Goal: Transaction & Acquisition: Purchase product/service

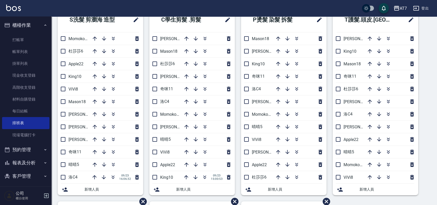
scroll to position [32, 0]
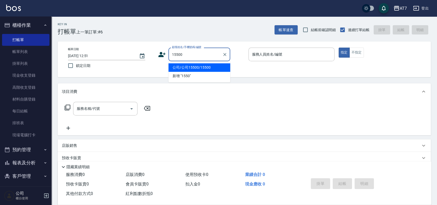
type input "公司/公司15500/15500"
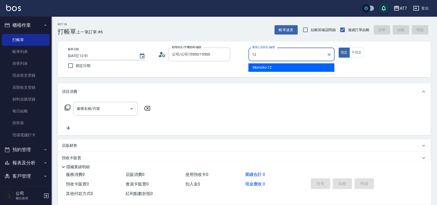
type input "Momoko-12"
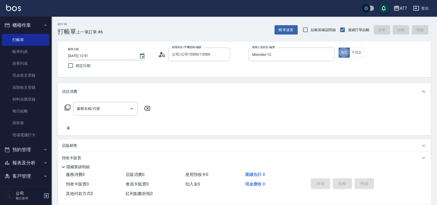
type button "true"
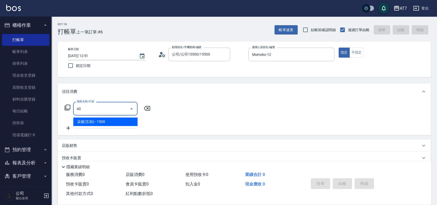
type input "401"
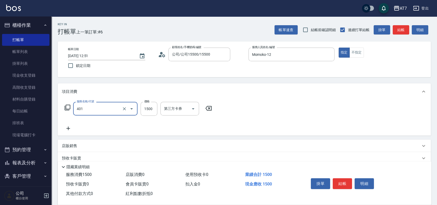
type input "150"
type input "染髮(互助)(401)"
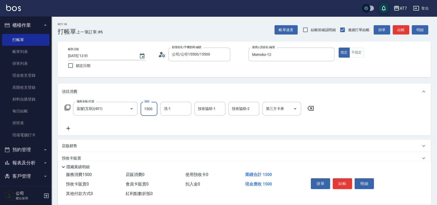
type input "1"
type input "0"
type input "188"
type input "180"
type input "1880"
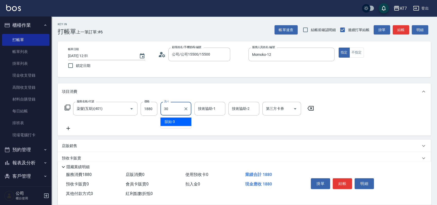
type input "依依-30"
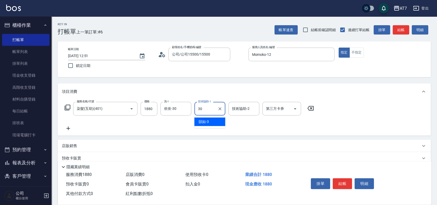
type input "依依-30"
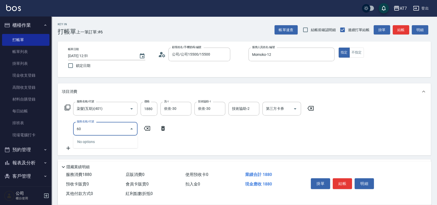
type input "603"
type input "260"
type input "TKO護髮（助(603)"
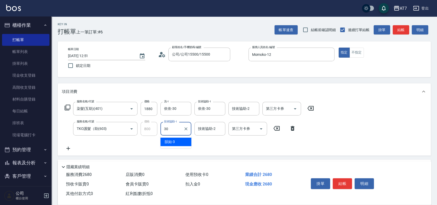
type input "依依-30"
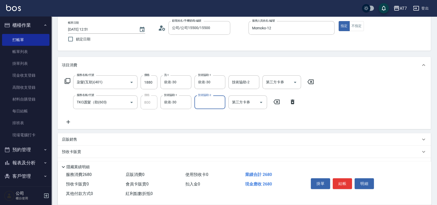
scroll to position [69, 0]
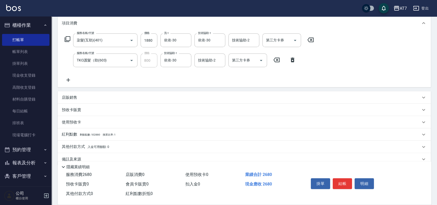
click at [220, 101] on div "店販銷售" at bounding box center [245, 98] width 374 height 12
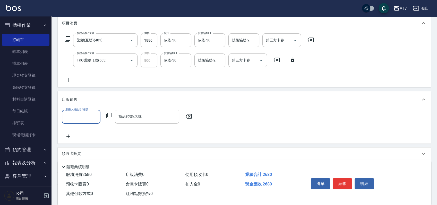
scroll to position [0, 0]
type input "Momoko-12"
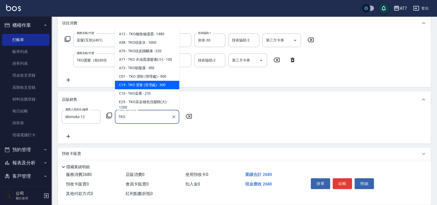
scroll to position [34, 0]
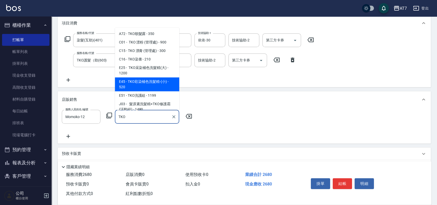
click at [154, 86] on span "E45 - TKO彩染補色洗髮精-(小) - 520" at bounding box center [147, 85] width 64 height 14
type input "TKO彩染補色洗髮精-(小)"
type input "320"
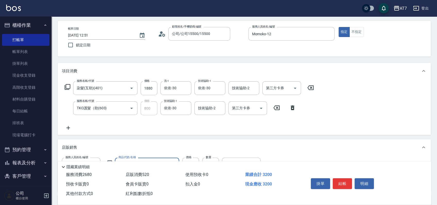
scroll to position [0, 0]
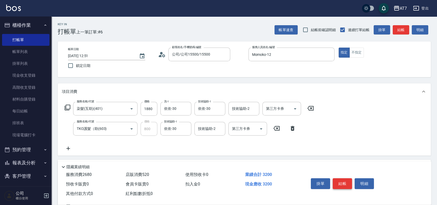
type input "TKO彩染補色洗髮精-(小)"
click at [344, 182] on button "結帳" at bounding box center [342, 184] width 19 height 11
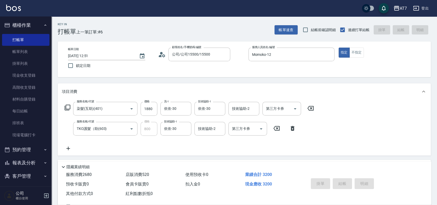
type input "[DATE] 18:09"
type input "0"
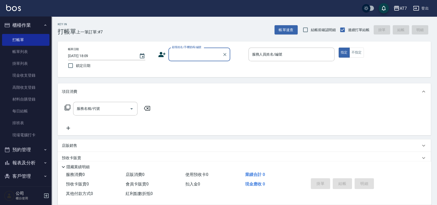
type input "e"
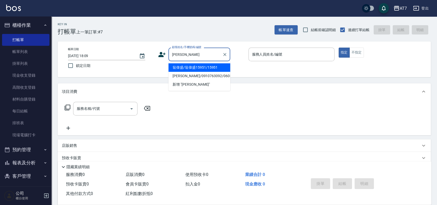
click at [202, 68] on li "翁偉盛/翁偉盛15951/15951" at bounding box center [200, 67] width 62 height 9
type input "翁偉盛/翁偉盛15951/15951"
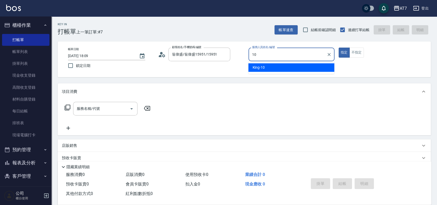
type input "King-10"
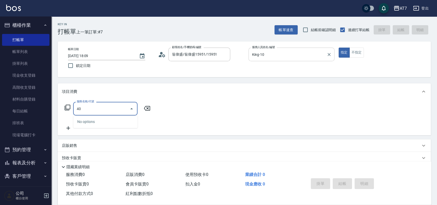
type input "401"
type input "150"
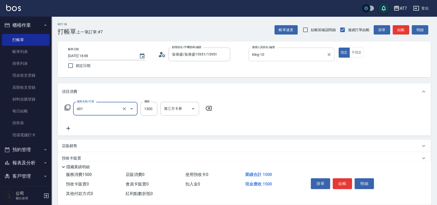
type input "染髮(互助)(401)"
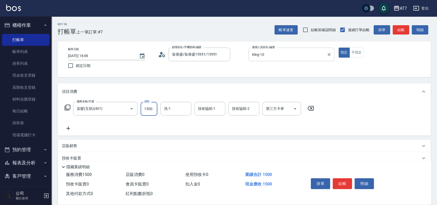
type input "1"
type input "0"
type input "150"
type input "10"
type input "1500"
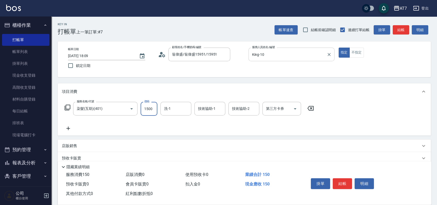
type input "150"
type input "怡甄-23"
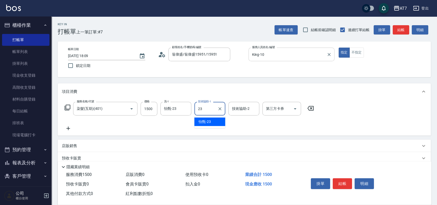
type input "怡甄-23"
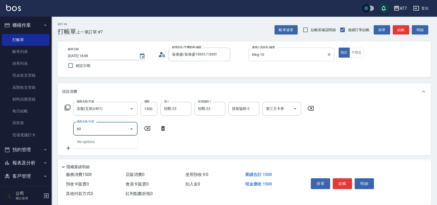
type input "607"
type input "300"
type input "東日玫瑰短（助）(607)"
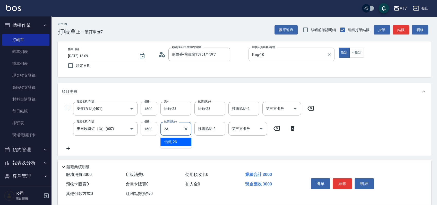
type input "怡甄-23"
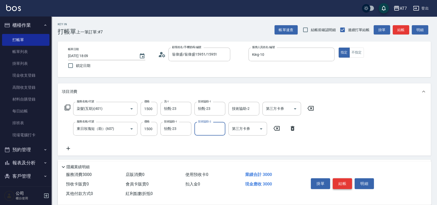
click at [345, 180] on button "結帳" at bounding box center [342, 184] width 19 height 11
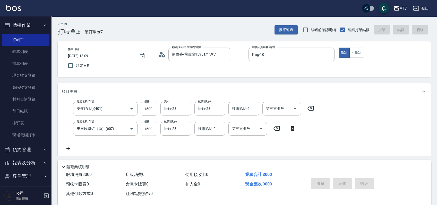
type input "[DATE] 18:10"
type input "0"
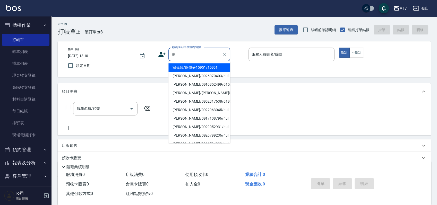
type input "翁偉盛/翁偉盛15951/15951"
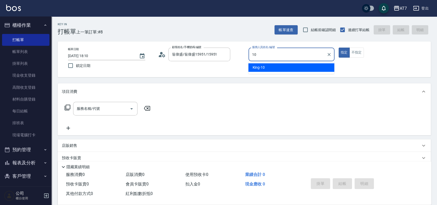
type input "King-10"
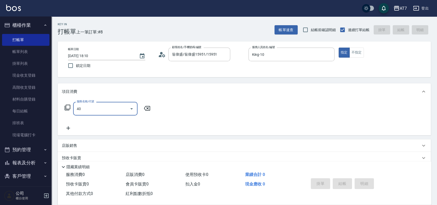
type input "401"
type input "150"
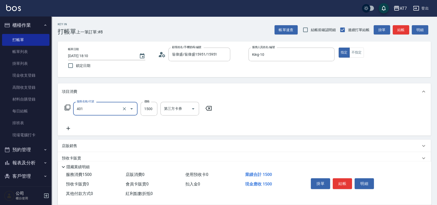
type input "染髮(互助)(401)"
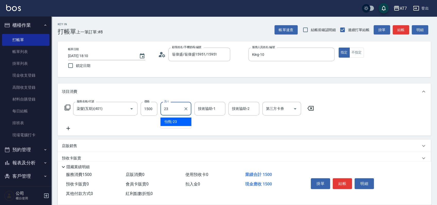
type input "怡甄-23"
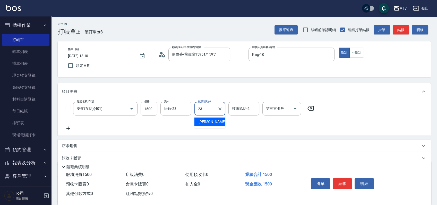
type input "怡甄-23"
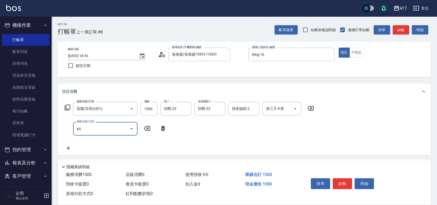
type input "607"
type input "300"
type input "東日玫瑰短（助）(607)"
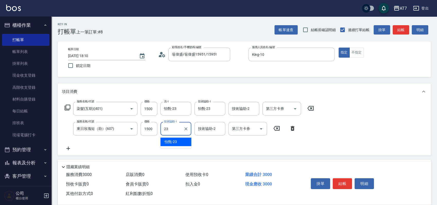
type input "怡甄-23"
click at [344, 180] on button "結帳" at bounding box center [342, 184] width 19 height 11
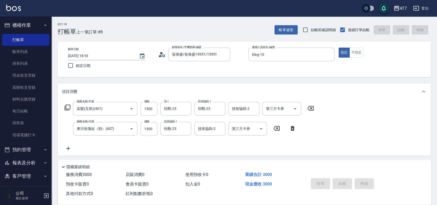
type input "[DATE] 18:11"
type input "0"
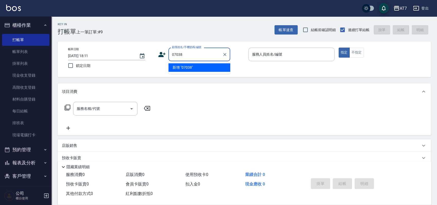
type input "07038"
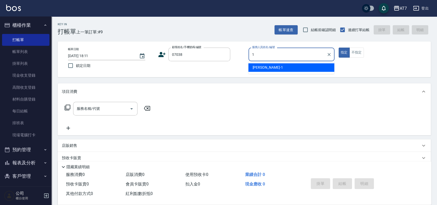
type input "[PERSON_NAME]-1"
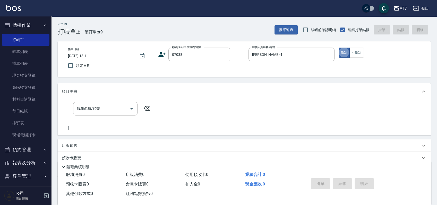
type input "公司/公司07038/07038"
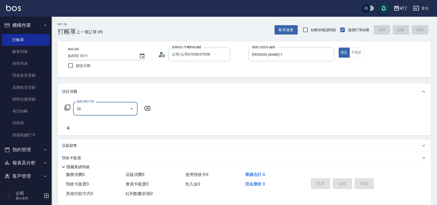
type input "301"
type input "30"
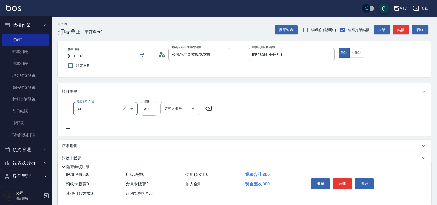
type input "學生剪髮(301)"
click at [344, 180] on button "結帳" at bounding box center [342, 184] width 19 height 11
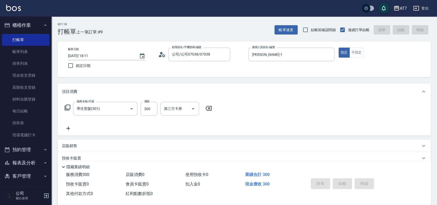
type input "[DATE] 18:12"
type input "0"
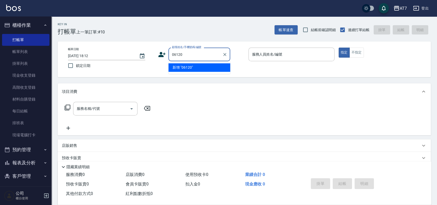
type input "06120"
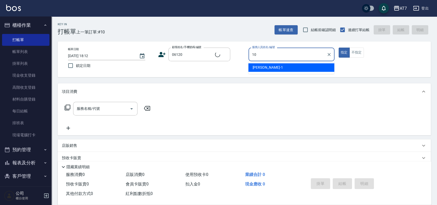
type input "10"
type input "公司單/06120-1/06120"
type input "King-10"
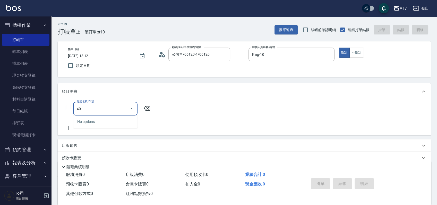
type input "401"
type input "150"
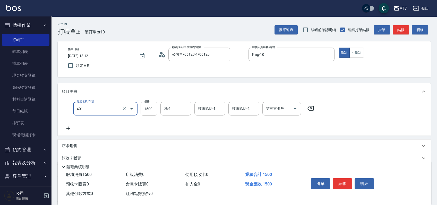
type input "染髮(互助)(401)"
type input "1"
type input "0"
type input "168"
type input "10"
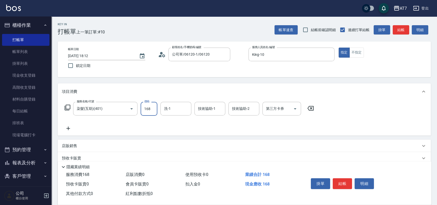
type input "1680"
type input "160"
type input "1680"
type input "[PERSON_NAME]-6"
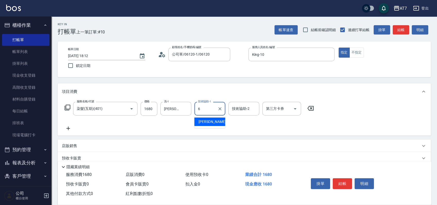
type input "[PERSON_NAME]-6"
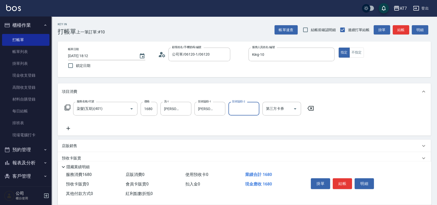
click at [344, 180] on button "結帳" at bounding box center [342, 184] width 19 height 11
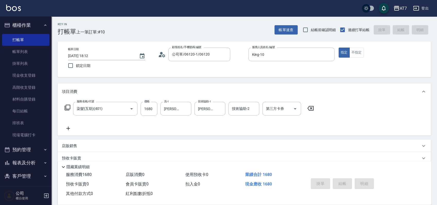
type input "0"
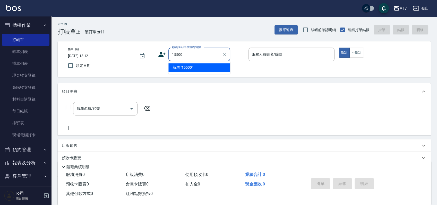
type input "15500"
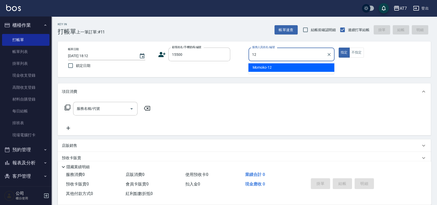
type input "Momoko-12"
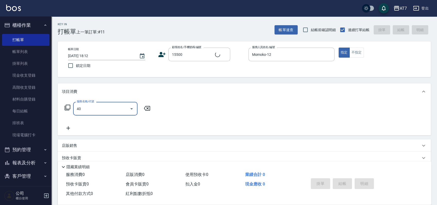
type input "401"
type input "公司/公司15500/15500"
type input "150"
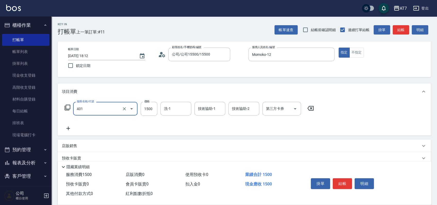
type input "染髮(互助)(401)"
type input "1"
type input "0"
type input "168"
type input "160"
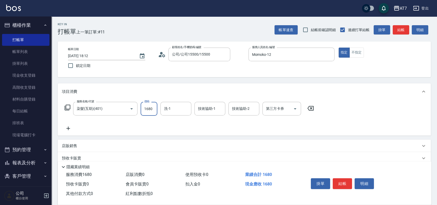
type input "1680"
type input "依依-30"
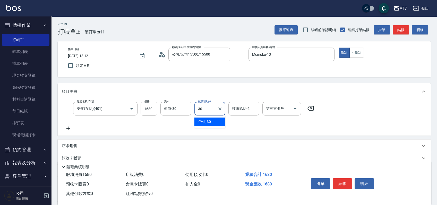
type input "依依-30"
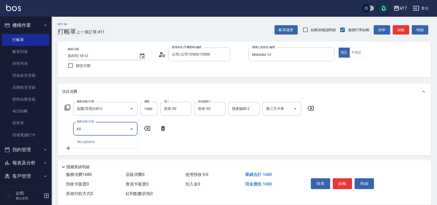
type input "601"
type input "220"
type input "深層護髮（助）(601)"
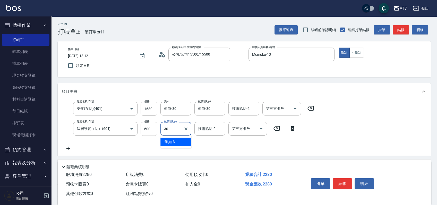
type input "依依-30"
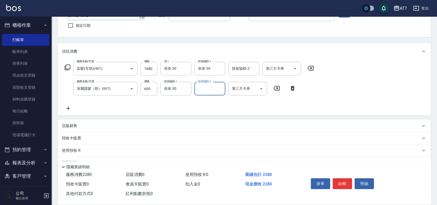
scroll to position [78, 0]
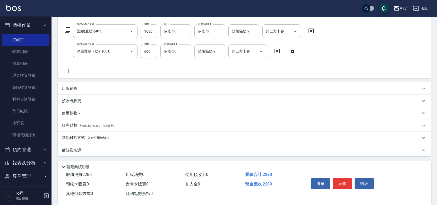
click at [318, 91] on div "店販銷售" at bounding box center [241, 88] width 359 height 5
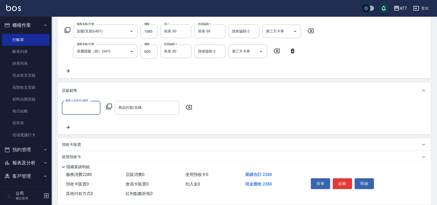
scroll to position [0, 0]
type input "Momoko-12"
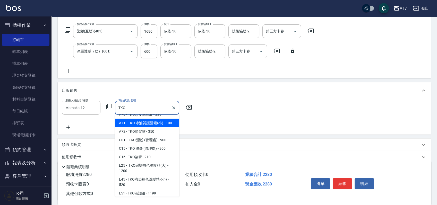
scroll to position [34, 0]
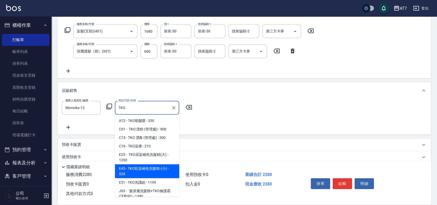
click at [153, 170] on span "E45 - TKO彩染補色洗髮精-(小) - 520" at bounding box center [147, 172] width 64 height 14
type input "TKO彩染補色洗髮精-(小)"
type input "280"
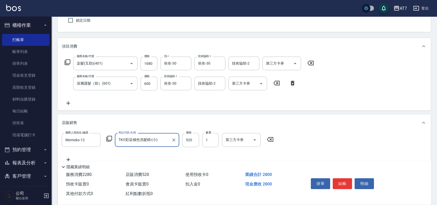
scroll to position [0, 0]
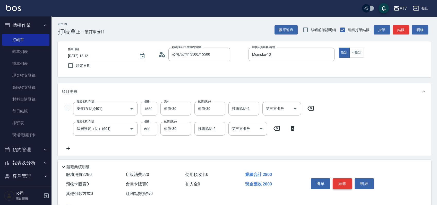
type input "TKO彩染補色洗髮精-(小)"
click at [346, 184] on button "結帳" at bounding box center [342, 184] width 19 height 11
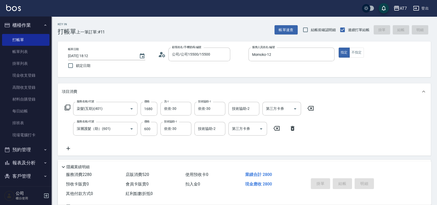
type input "[DATE] 18:13"
type input "0"
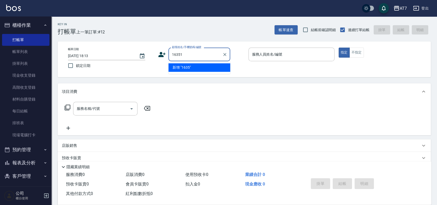
type input "16351"
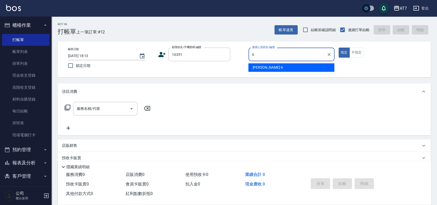
type input "[PERSON_NAME]-6"
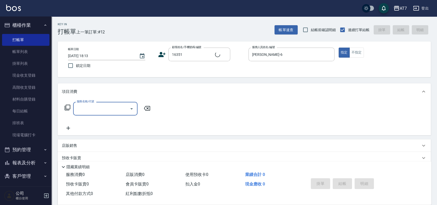
type input "公司/公司16351/16351"
type input "609"
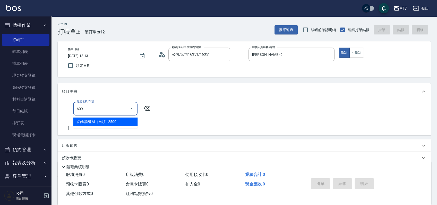
type input "250"
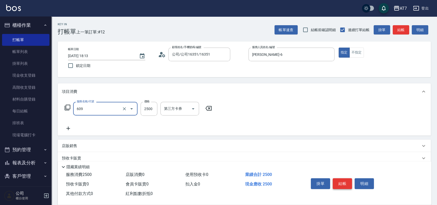
type input "鉑金護髮M（自領(609)"
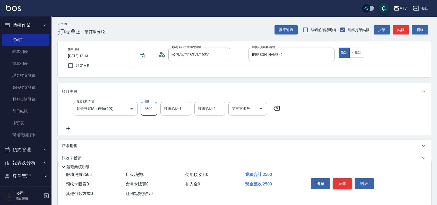
type input "2"
type input "0"
type input "248"
type input "20"
type input "2480"
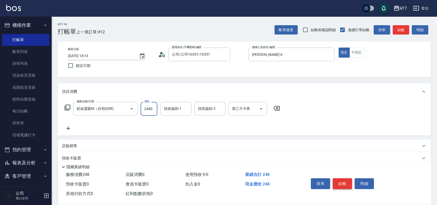
type input "240"
type input "2480"
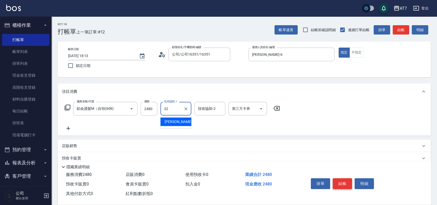
type input "小慈-32"
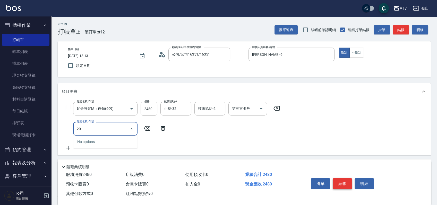
type input "201"
type input "390"
type input "燙-互助(201)"
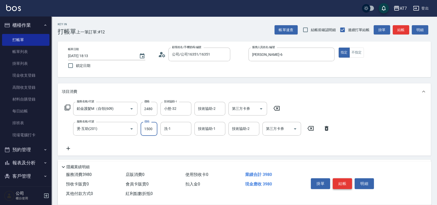
type input "240"
type input "30"
type input "250"
type input "300"
type input "270"
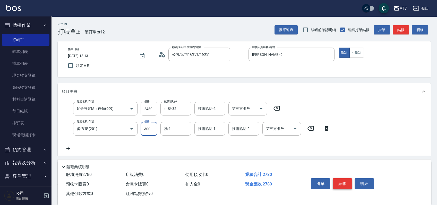
type input "3000"
type input "540"
type input "3000"
type input "小慈-32"
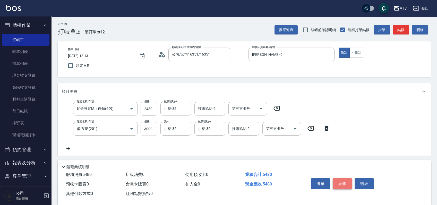
click at [346, 184] on button "結帳" at bounding box center [342, 184] width 19 height 11
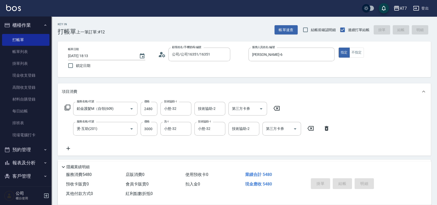
type input "0"
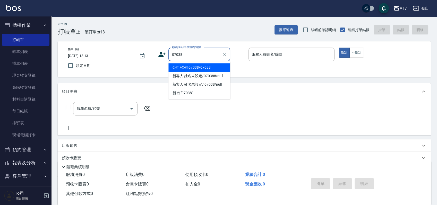
type input "公司/公司07038/07038"
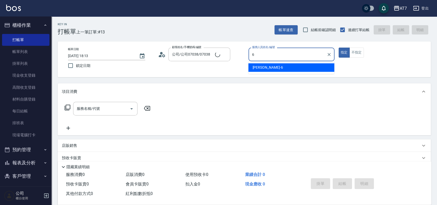
type input "[PERSON_NAME]-6"
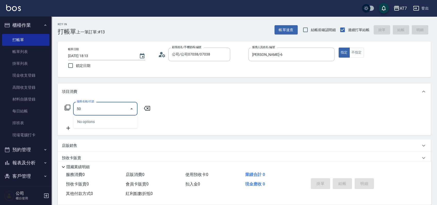
type input "500"
type input "30"
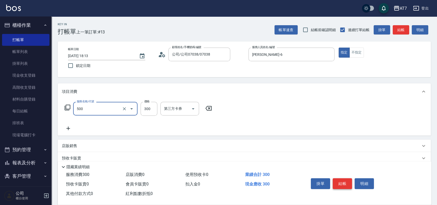
type input "洗髮(500)"
type input "0"
type input "25"
type input "20"
type input "250"
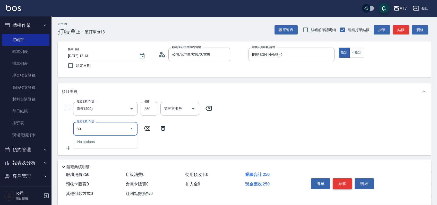
type input "304"
type input "70"
type input "A+級剪髮(304)"
click at [346, 184] on button "結帳" at bounding box center [342, 184] width 19 height 11
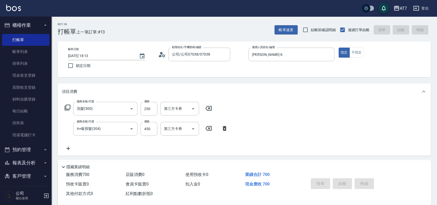
type input "0"
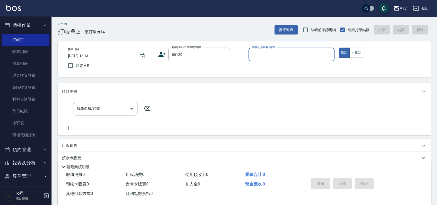
type input "06120"
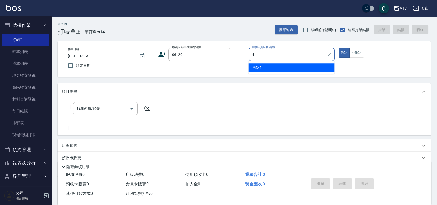
type input "洛C-4"
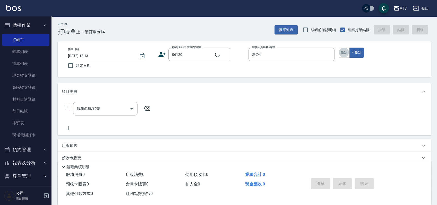
type input "公司單/06120-1/06120"
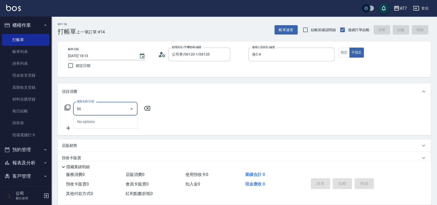
type input "5"
type input "801"
type input "40"
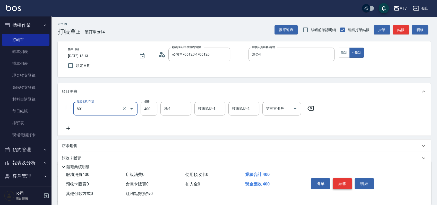
type input "自購-葉綠素洗髮(互助)(801)"
type input "0"
type input "35"
type input "30"
type input "350"
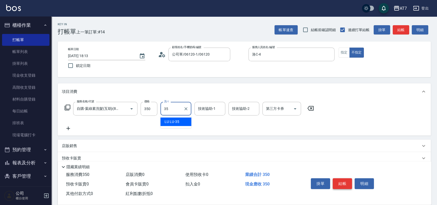
type input "LU LU-35"
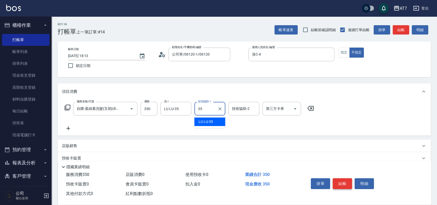
type input "LU LU-35"
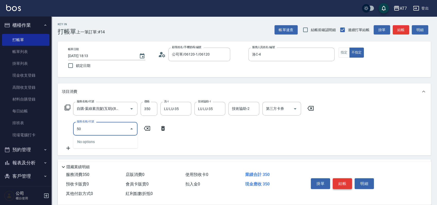
type input "503"
type input "40"
type input "精油-快速修護髮(互助)(503)"
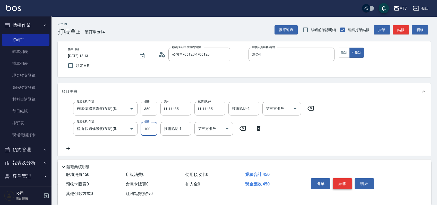
type input "2"
type input "30"
type input "200"
type input "50"
type input "200"
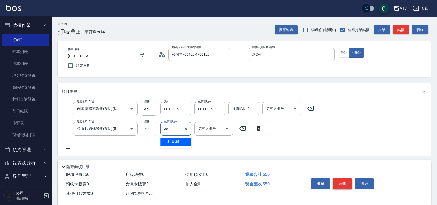
type input "LU LU-35"
click at [346, 184] on button "結帳" at bounding box center [342, 184] width 19 height 11
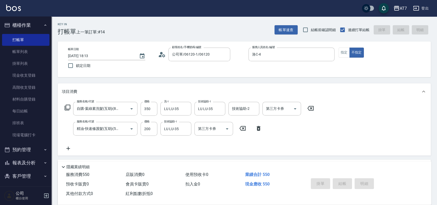
type input "[DATE] 18:14"
type input "0"
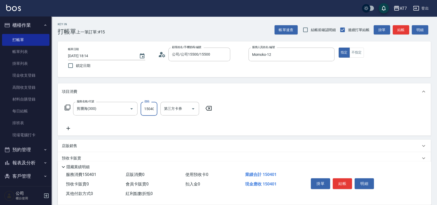
click at [153, 108] on input "150401" at bounding box center [149, 109] width 17 height 14
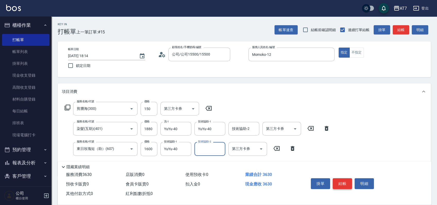
click at [345, 182] on button "結帳" at bounding box center [342, 184] width 19 height 11
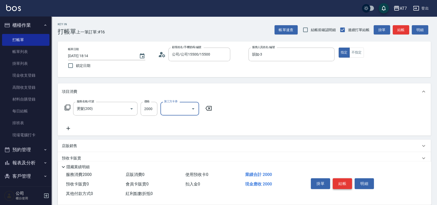
click at [345, 182] on button "結帳" at bounding box center [342, 184] width 19 height 11
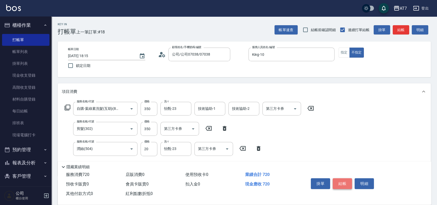
click at [345, 182] on button "結帳" at bounding box center [342, 184] width 19 height 11
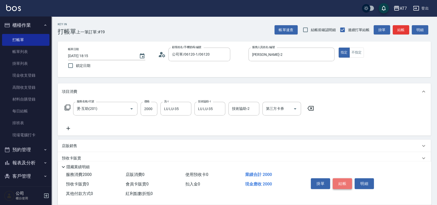
click at [345, 182] on button "結帳" at bounding box center [342, 184] width 19 height 11
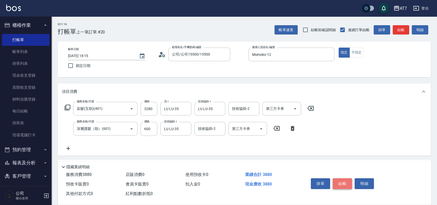
click at [345, 182] on button "結帳" at bounding box center [342, 184] width 19 height 11
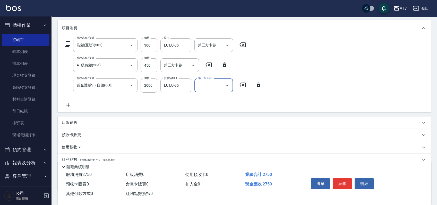
scroll to position [98, 0]
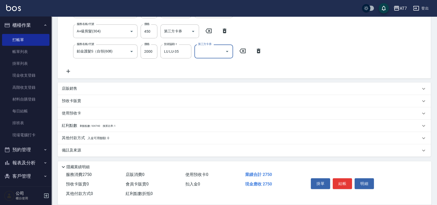
click at [142, 135] on div "其他付款方式 入金可用餘額: 0" at bounding box center [245, 138] width 374 height 12
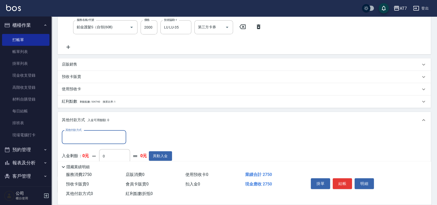
scroll to position [158, 0]
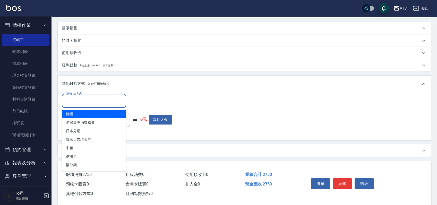
click at [89, 104] on input "其他付款方式" at bounding box center [94, 101] width 60 height 9
click at [86, 116] on span "轉帳" at bounding box center [94, 114] width 64 height 9
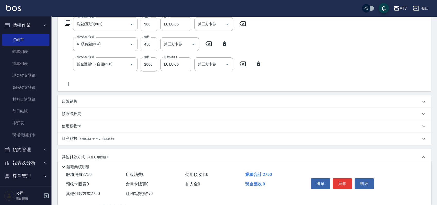
scroll to position [0, 0]
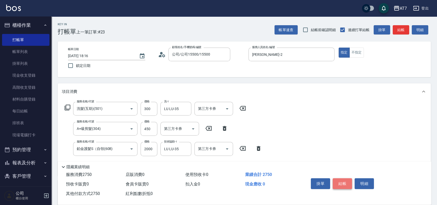
click at [344, 183] on button "結帳" at bounding box center [342, 184] width 19 height 11
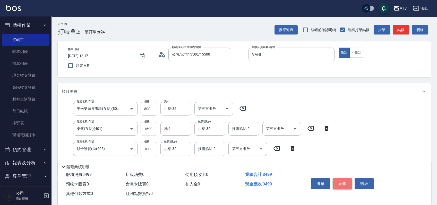
click at [341, 179] on button "結帳" at bounding box center [342, 184] width 19 height 11
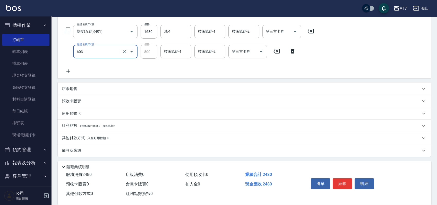
scroll to position [78, 0]
click at [342, 91] on div "店販銷售" at bounding box center [241, 88] width 359 height 5
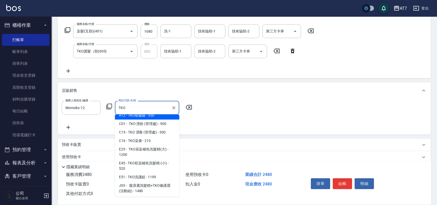
scroll to position [40, 0]
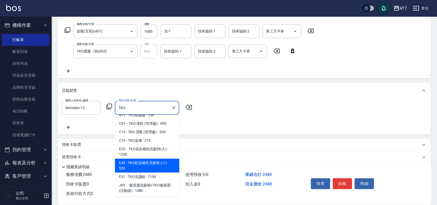
click at [138, 164] on span "E45 - TKO彩染補色洗髮精-(小) - 520" at bounding box center [147, 166] width 64 height 14
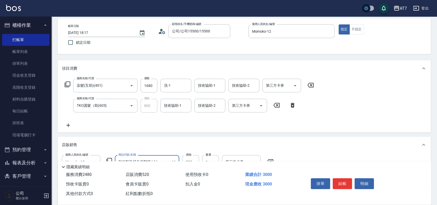
scroll to position [0, 0]
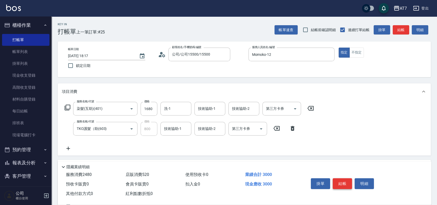
click at [342, 184] on button "結帳" at bounding box center [342, 184] width 19 height 11
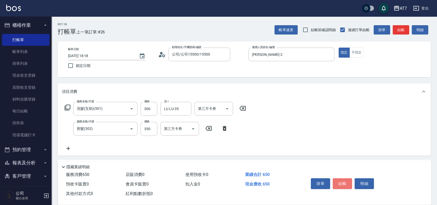
click at [339, 181] on button "結帳" at bounding box center [342, 184] width 19 height 11
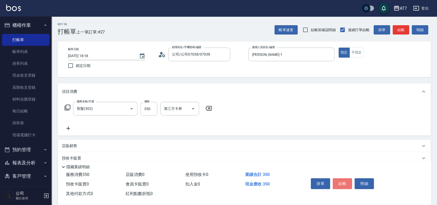
click at [339, 181] on button "結帳" at bounding box center [342, 184] width 19 height 11
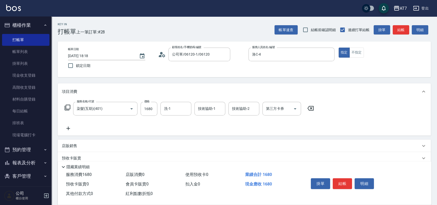
click at [313, 110] on icon at bounding box center [310, 108] width 13 height 6
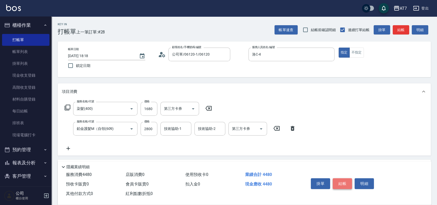
click at [346, 184] on button "結帳" at bounding box center [342, 184] width 19 height 11
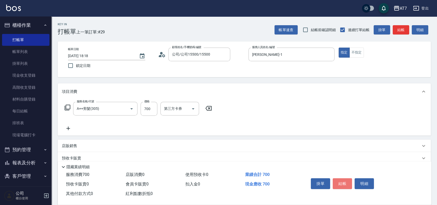
click at [342, 182] on button "結帳" at bounding box center [342, 184] width 19 height 11
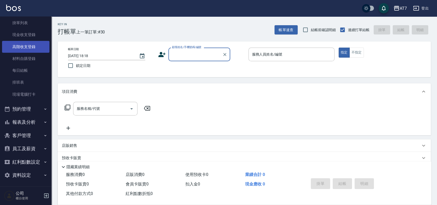
scroll to position [42, 0]
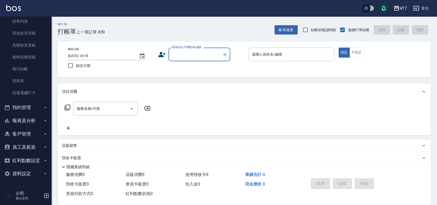
click at [31, 122] on button "報表及分析" at bounding box center [25, 120] width 47 height 13
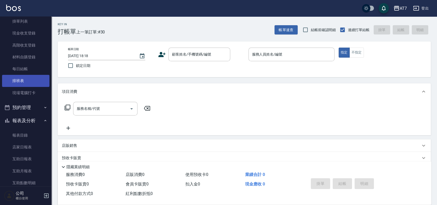
scroll to position [180, 0]
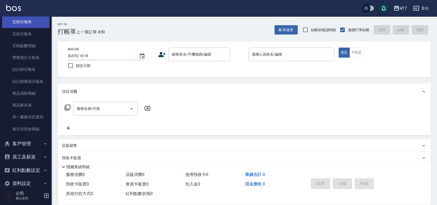
click at [37, 24] on link "互助日報表" at bounding box center [25, 22] width 47 height 12
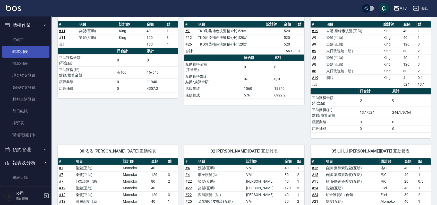
click at [16, 48] on link "帳單列表" at bounding box center [25, 52] width 47 height 12
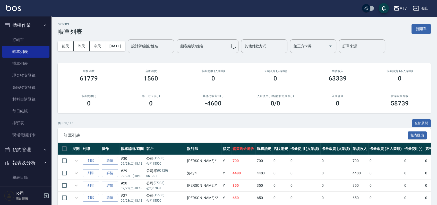
click at [169, 47] on input "設計師編號/姓名" at bounding box center [151, 46] width 42 height 9
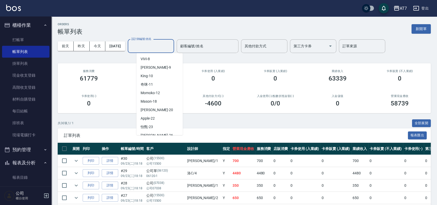
scroll to position [69, 0]
click at [162, 90] on div "Momoko -12" at bounding box center [160, 93] width 46 height 9
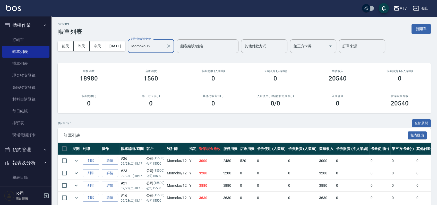
scroll to position [61, 0]
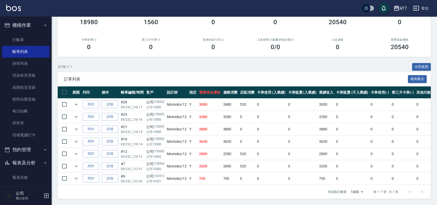
click at [77, 123] on td at bounding box center [76, 129] width 10 height 12
click at [77, 126] on icon "expand row" at bounding box center [76, 129] width 6 height 6
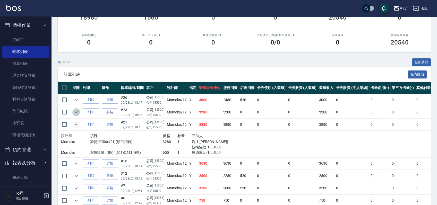
click at [78, 113] on icon "expand row" at bounding box center [76, 112] width 6 height 6
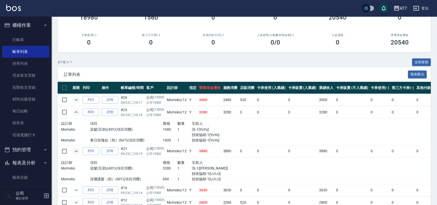
click at [78, 99] on icon "expand row" at bounding box center [76, 100] width 6 height 6
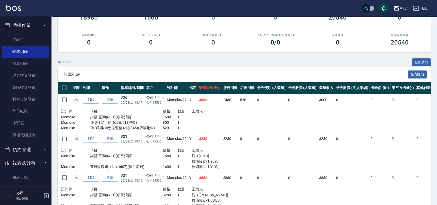
click at [110, 100] on link "詳情" at bounding box center [110, 100] width 16 height 8
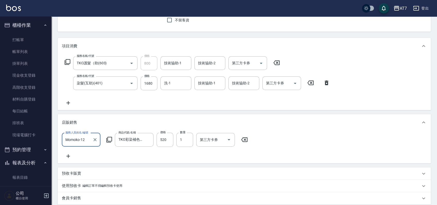
scroll to position [69, 0]
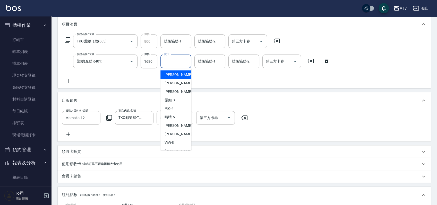
click at [174, 60] on input "洗-1" at bounding box center [176, 61] width 26 height 9
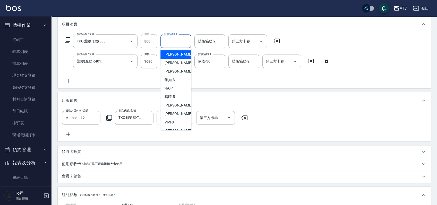
click at [171, 42] on input "技術協助-1" at bounding box center [176, 41] width 26 height 9
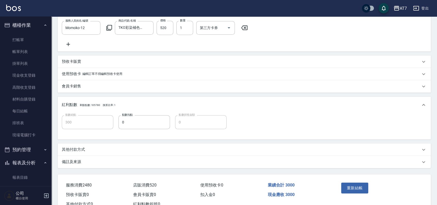
scroll to position [182, 0]
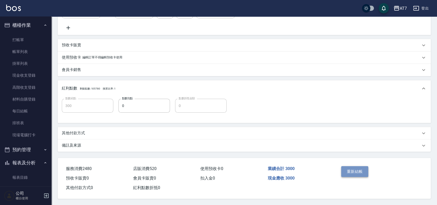
click at [347, 168] on button "重新結帳" at bounding box center [355, 172] width 27 height 11
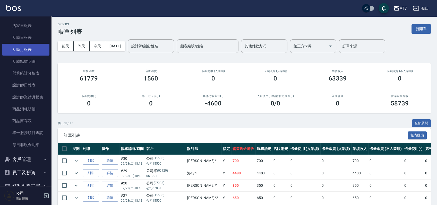
scroll to position [155, 0]
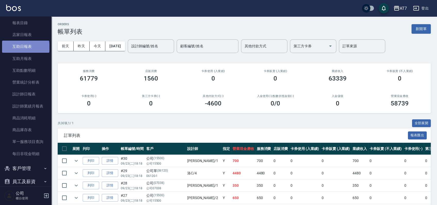
click at [25, 47] on link "互助日報表" at bounding box center [25, 47] width 47 height 12
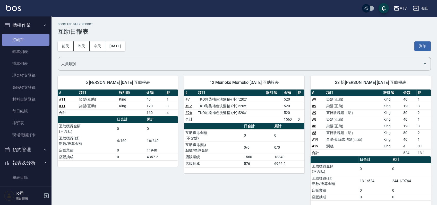
click at [35, 42] on link "打帳單" at bounding box center [25, 40] width 47 height 12
